Goal: Information Seeking & Learning: Learn about a topic

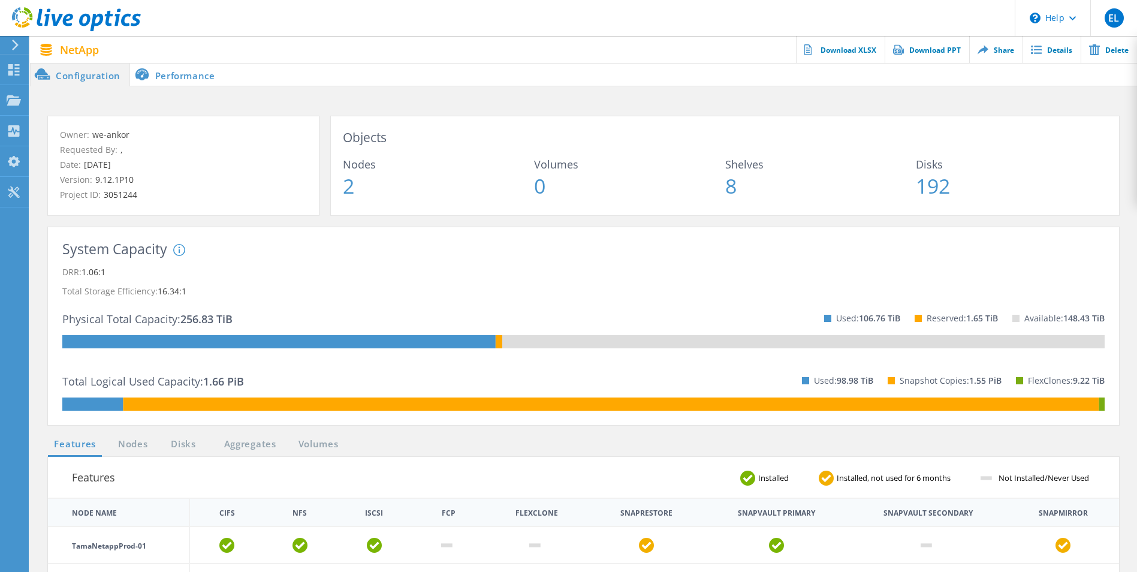
click at [174, 78] on li "Performance" at bounding box center [177, 74] width 94 height 24
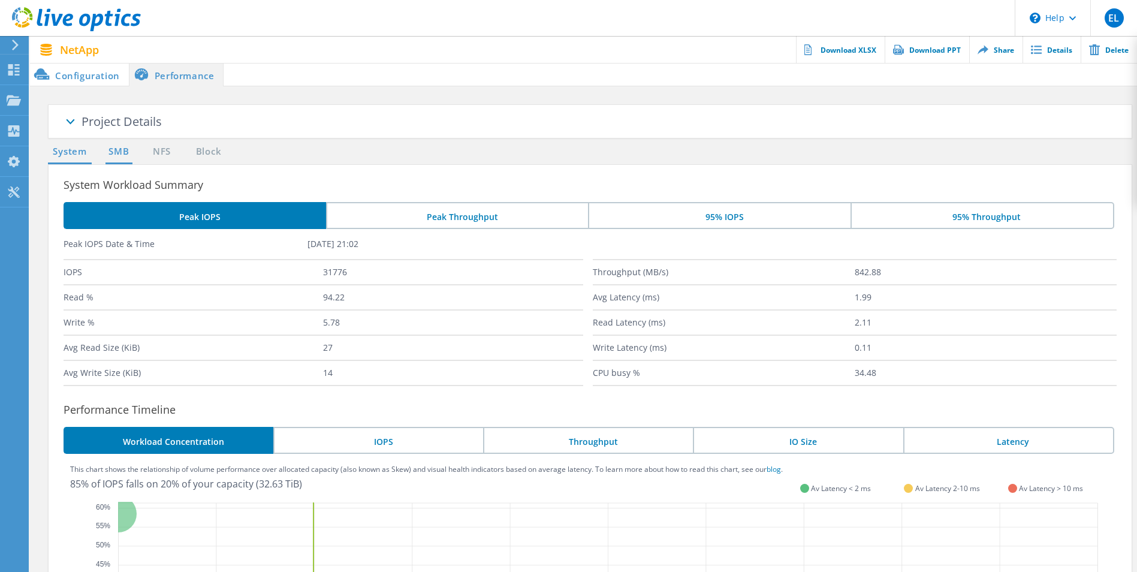
click at [117, 153] on link "SMB" at bounding box center [118, 151] width 26 height 15
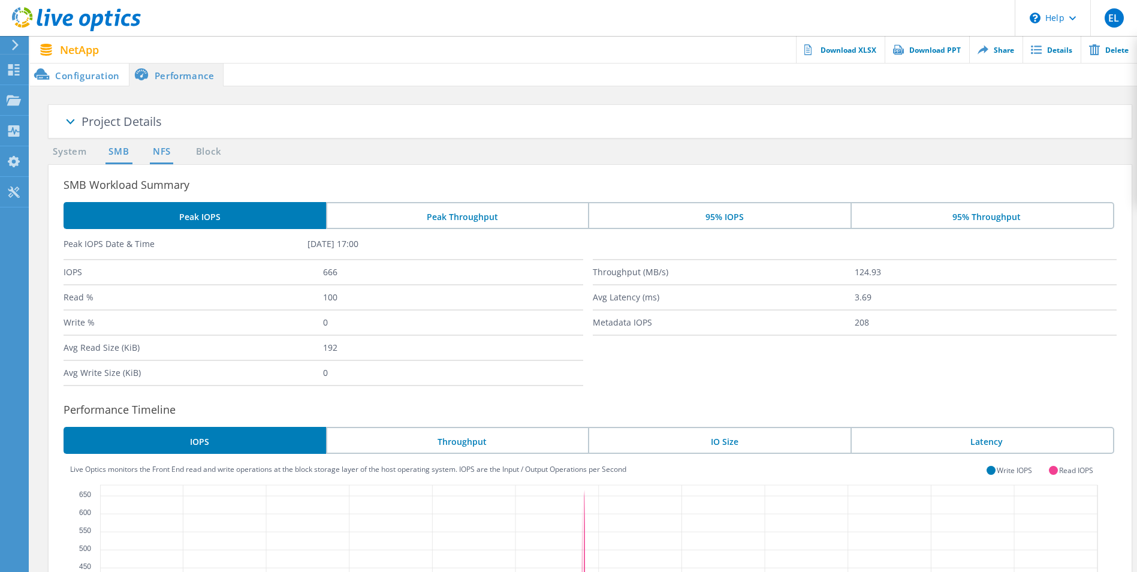
click at [161, 156] on link "NFS" at bounding box center [161, 151] width 23 height 15
click at [216, 156] on link "Block" at bounding box center [208, 151] width 33 height 15
click at [162, 163] on ul "System SMB NFS Block" at bounding box center [139, 154] width 194 height 20
click at [161, 158] on link "NFS" at bounding box center [161, 151] width 23 height 15
click at [70, 153] on link "System" at bounding box center [70, 151] width 44 height 15
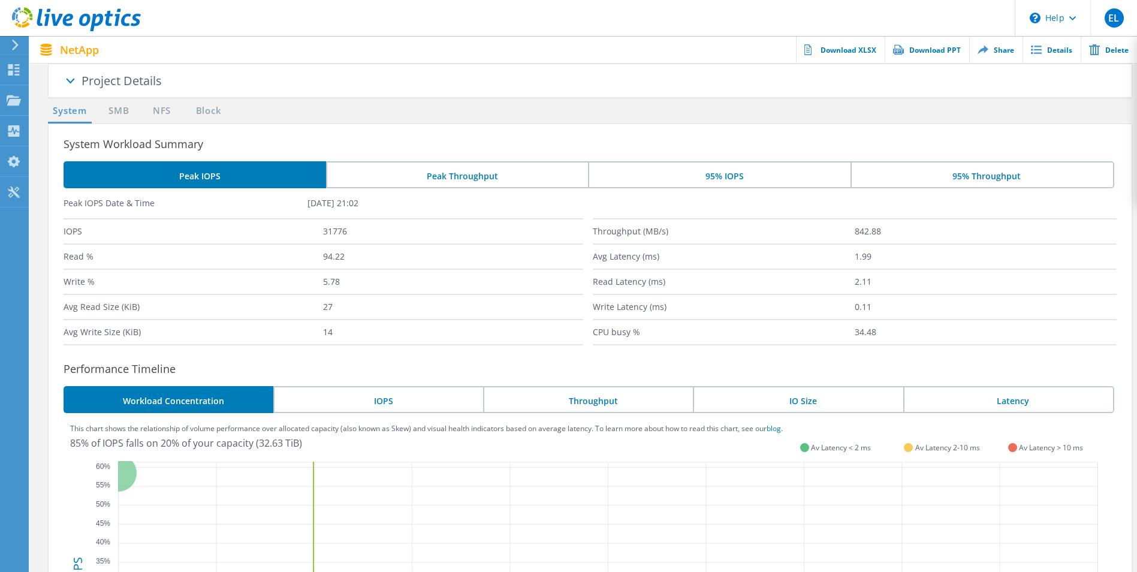
scroll to position [60, 0]
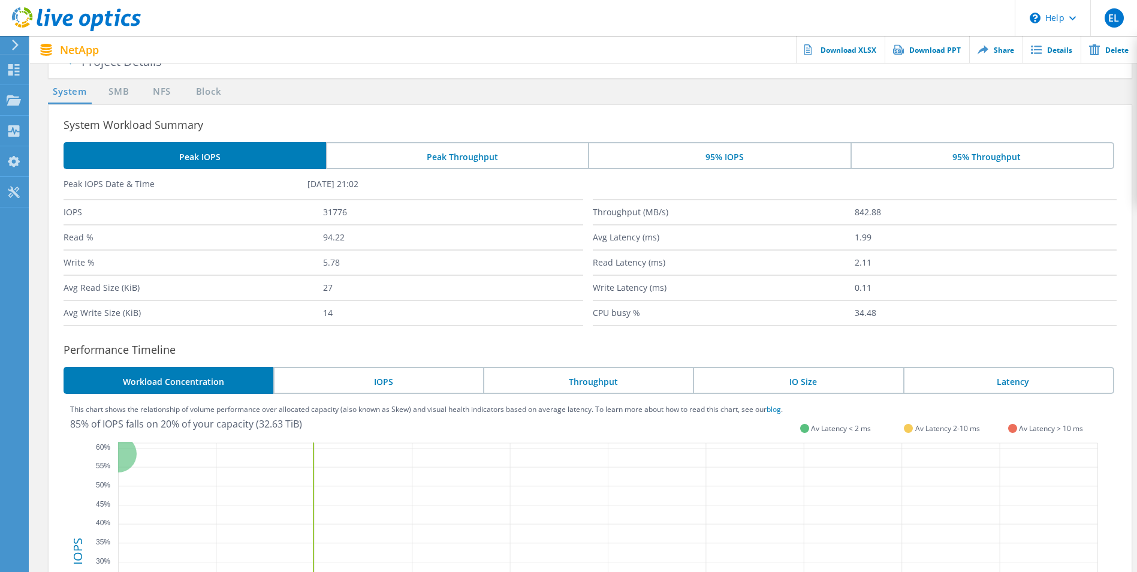
click at [724, 157] on li "95% IOPS" at bounding box center [719, 155] width 263 height 27
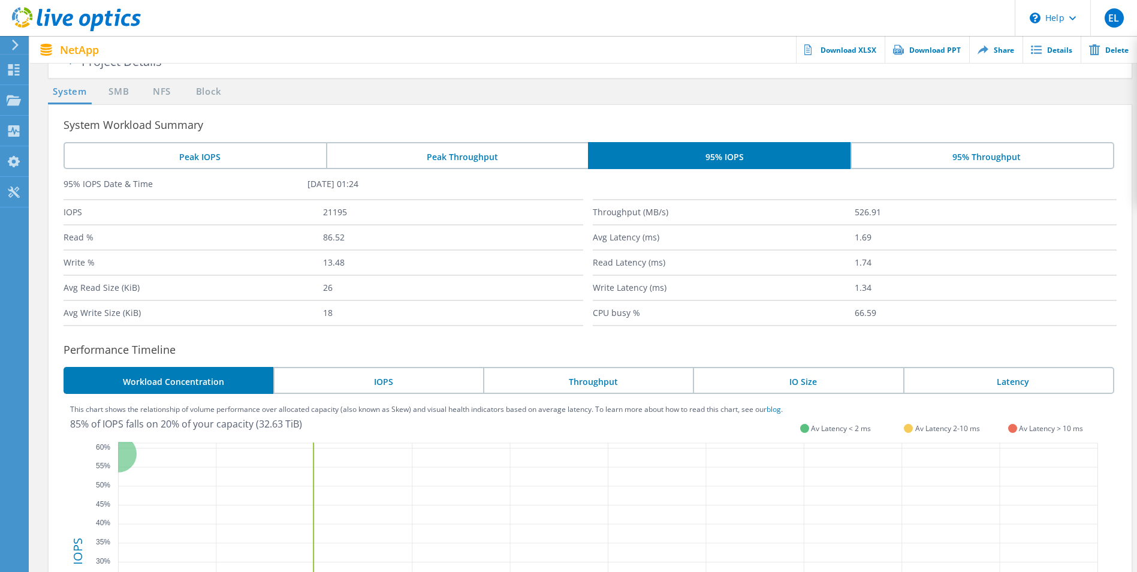
click at [527, 159] on li "Peak Throughput" at bounding box center [457, 155] width 263 height 27
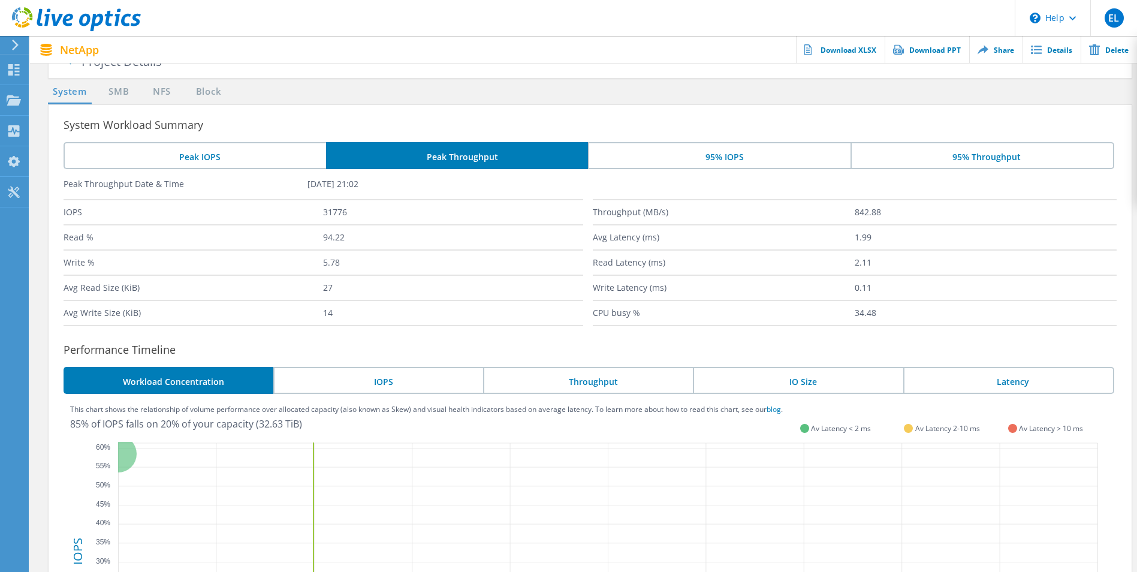
click at [234, 161] on li "Peak IOPS" at bounding box center [195, 155] width 263 height 27
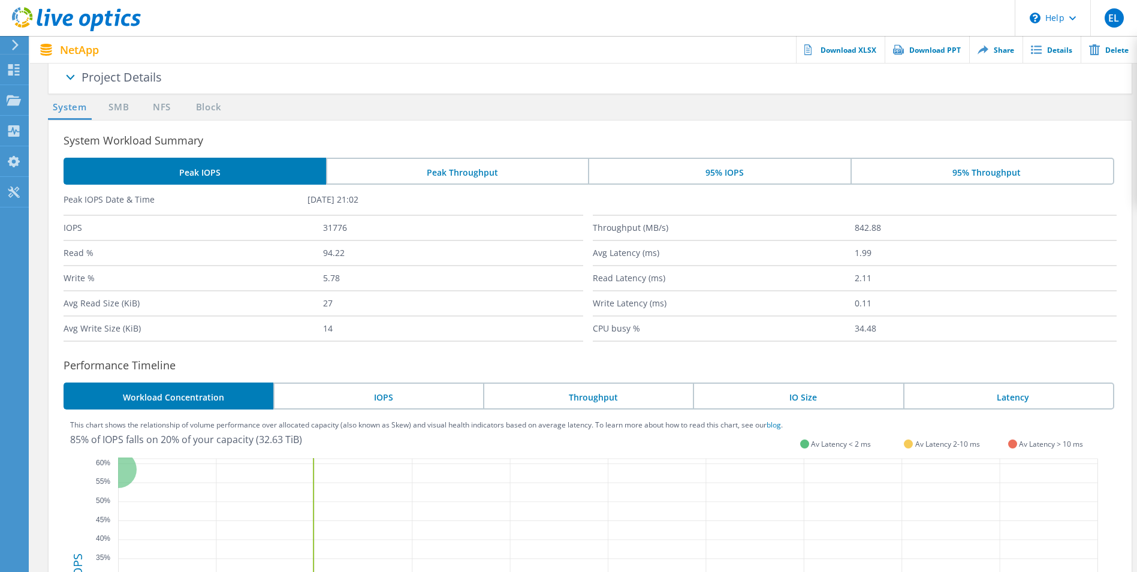
scroll to position [0, 0]
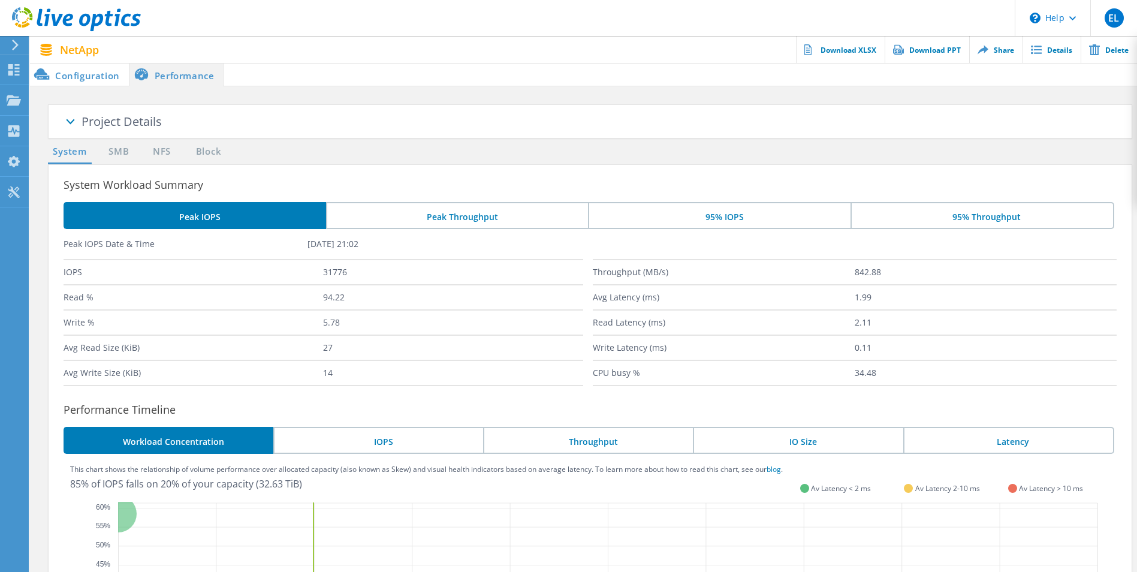
click at [94, 77] on li "Configuration" at bounding box center [79, 74] width 99 height 24
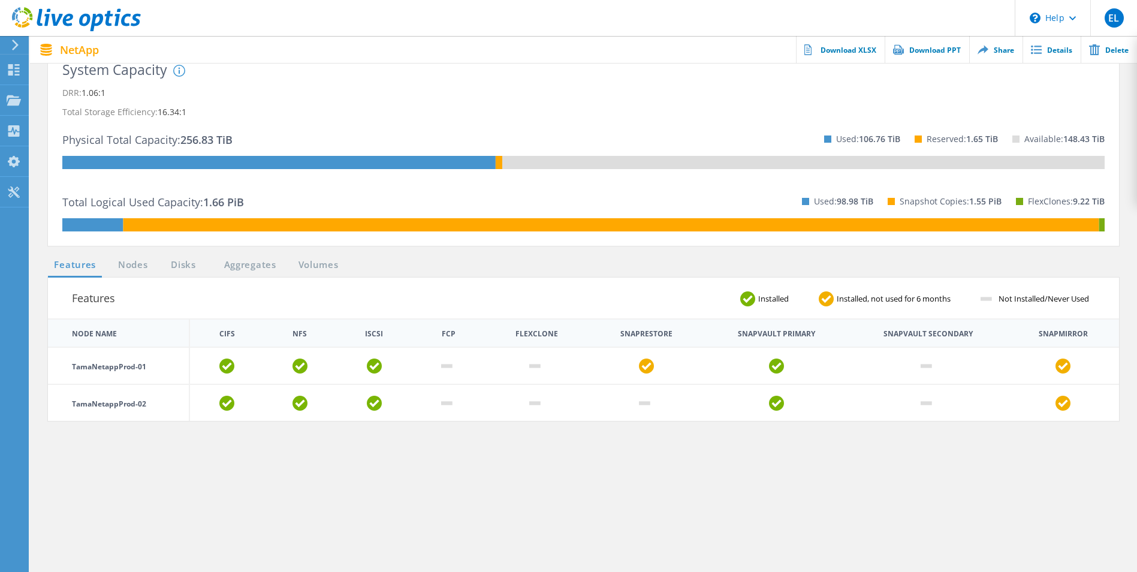
scroll to position [180, 0]
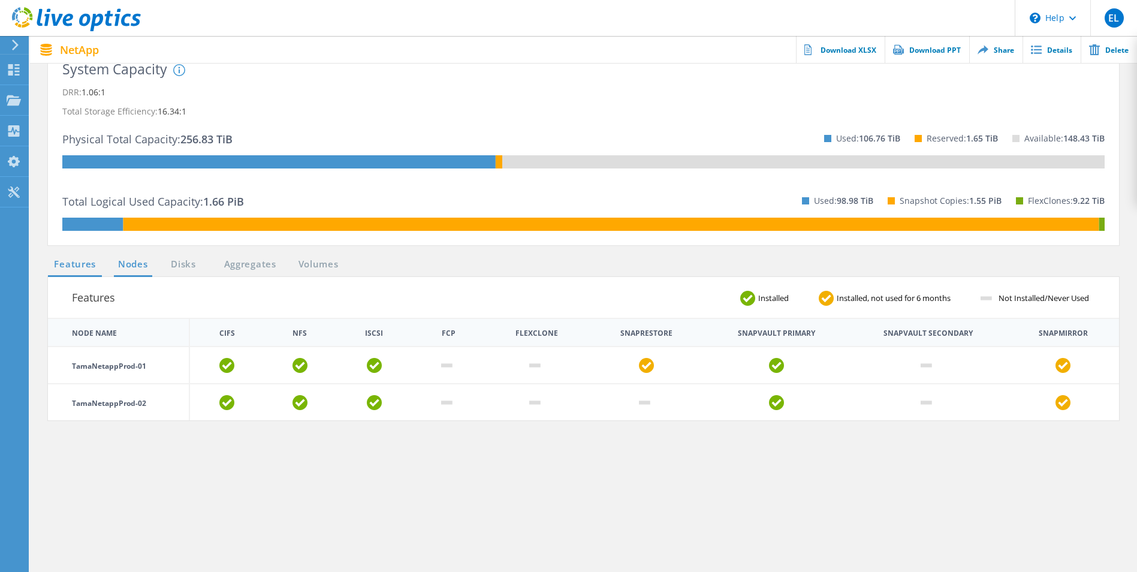
click at [138, 269] on link "Nodes" at bounding box center [133, 264] width 38 height 15
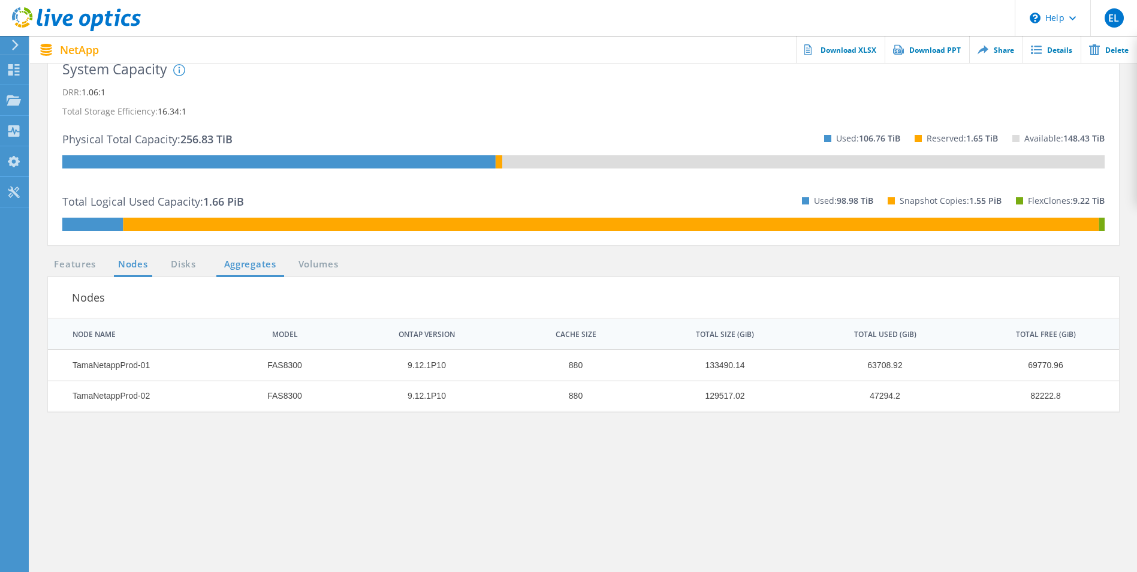
click at [234, 266] on link "Aggregates" at bounding box center [250, 264] width 68 height 15
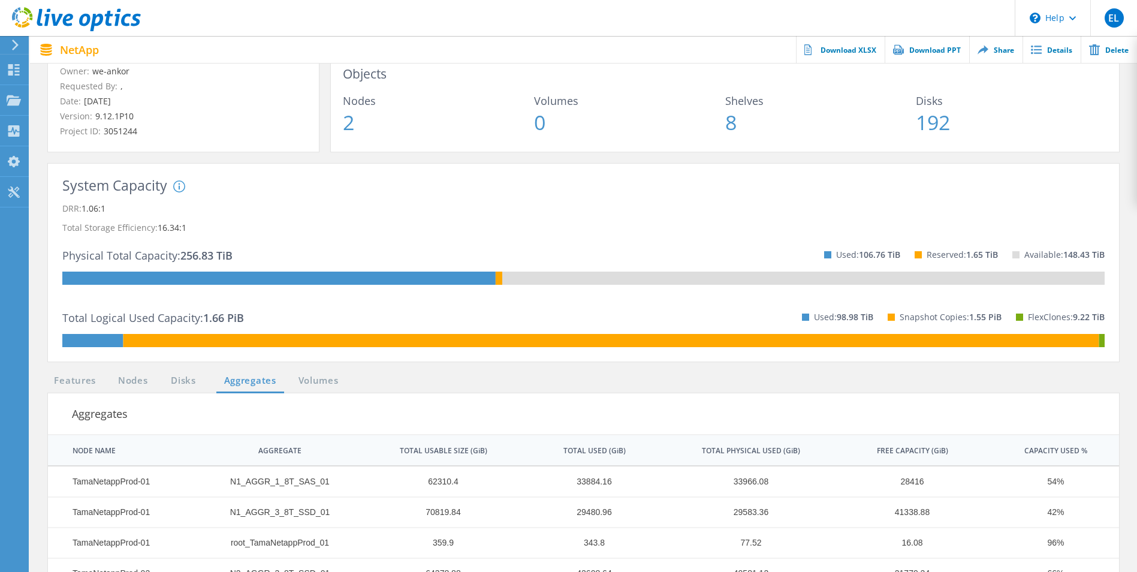
scroll to position [0, 0]
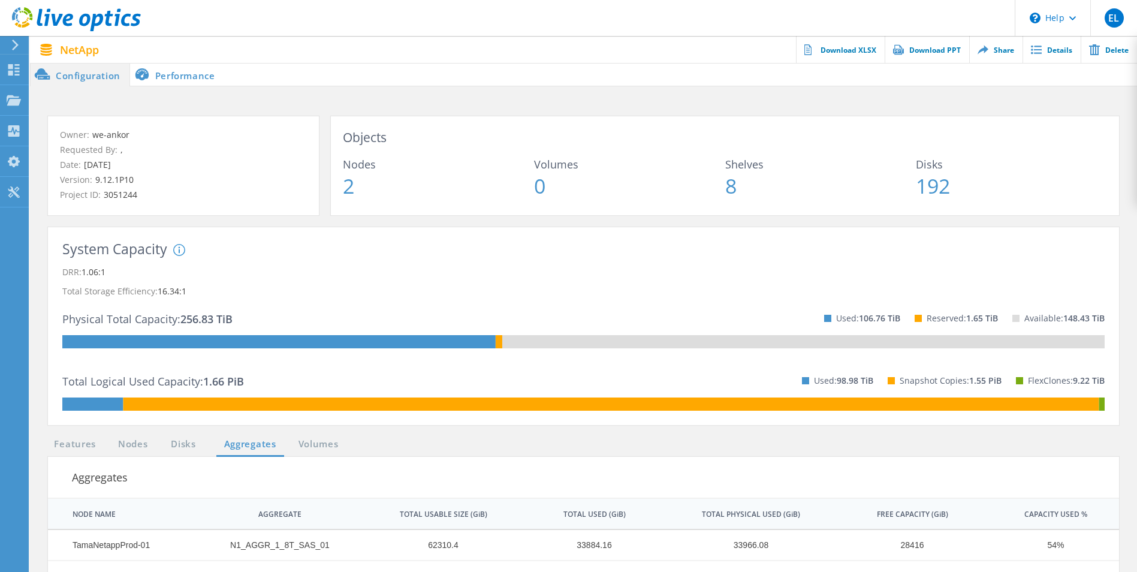
click at [165, 76] on li "Performance" at bounding box center [177, 74] width 94 height 24
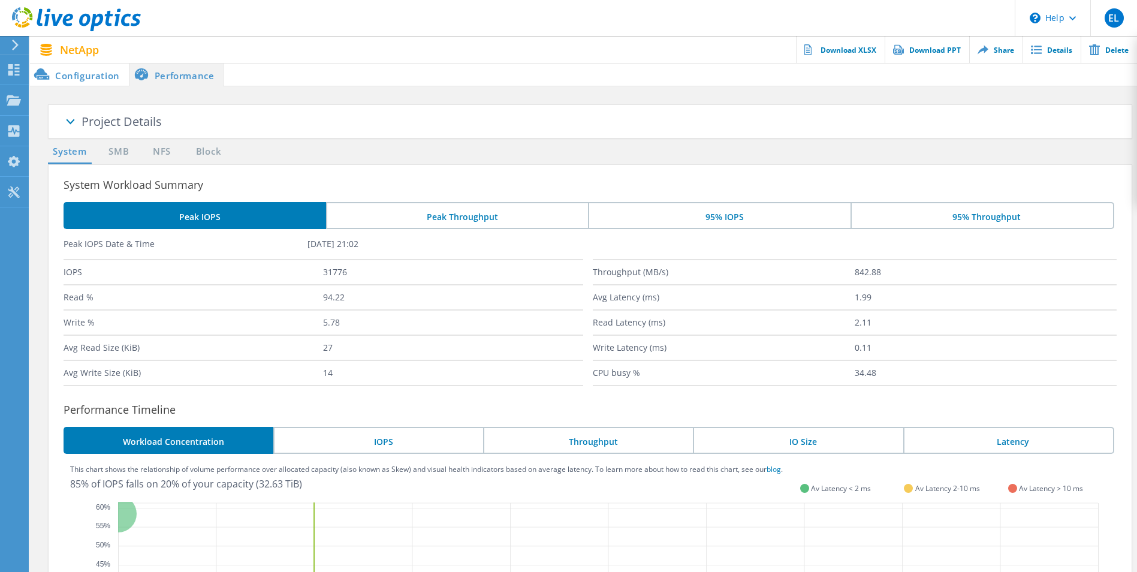
click at [964, 216] on li "95% Throughput" at bounding box center [983, 215] width 264 height 27
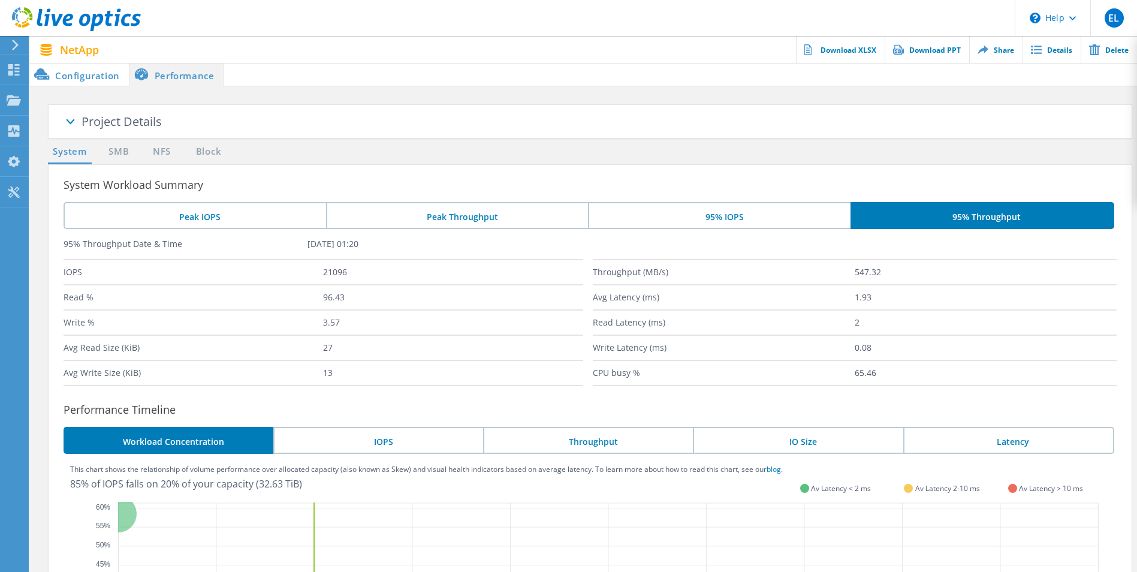
click at [184, 18] on header "\n Help Explore Helpful Articles Contact Support EL End User Eran Levi eranl@we…" at bounding box center [568, 18] width 1137 height 36
click at [86, 79] on li "Configuration" at bounding box center [79, 74] width 99 height 24
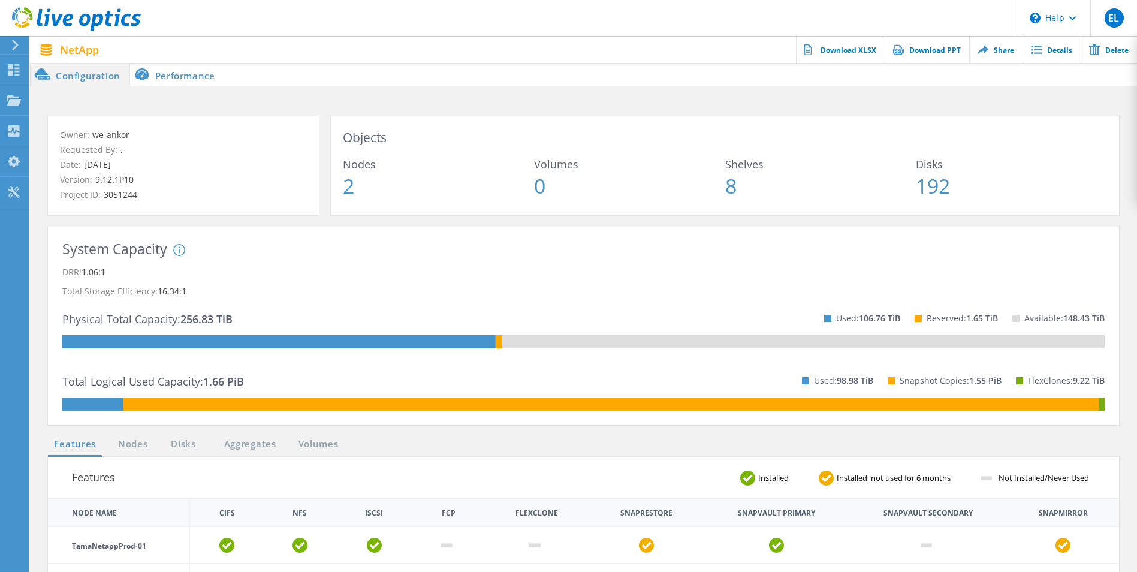
click at [188, 74] on li "Performance" at bounding box center [177, 74] width 94 height 24
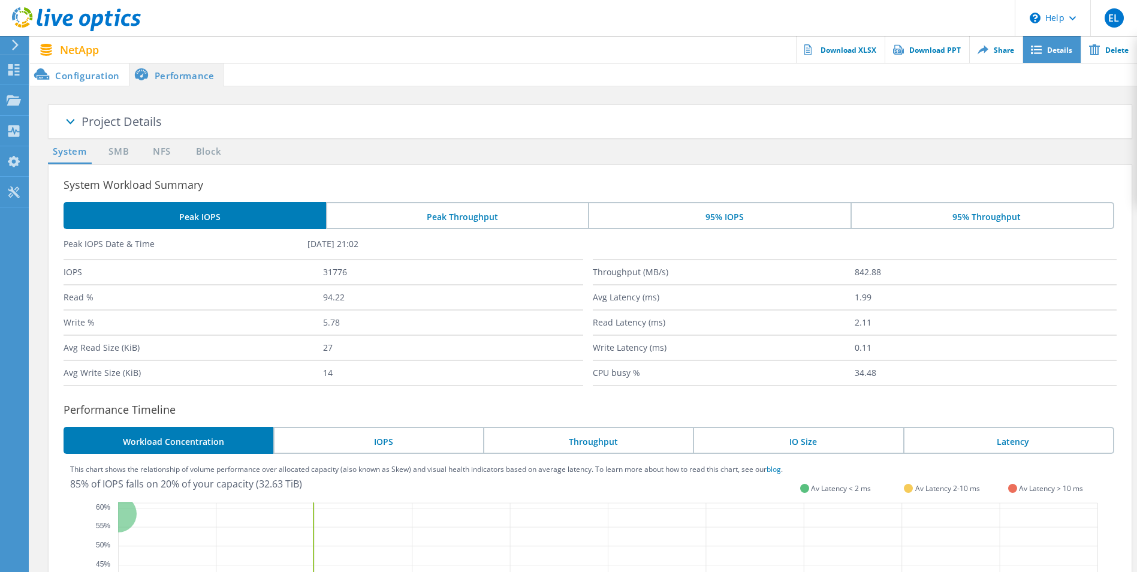
click at [1043, 53] on link "Details" at bounding box center [1052, 49] width 58 height 27
